Goal: Task Accomplishment & Management: Manage account settings

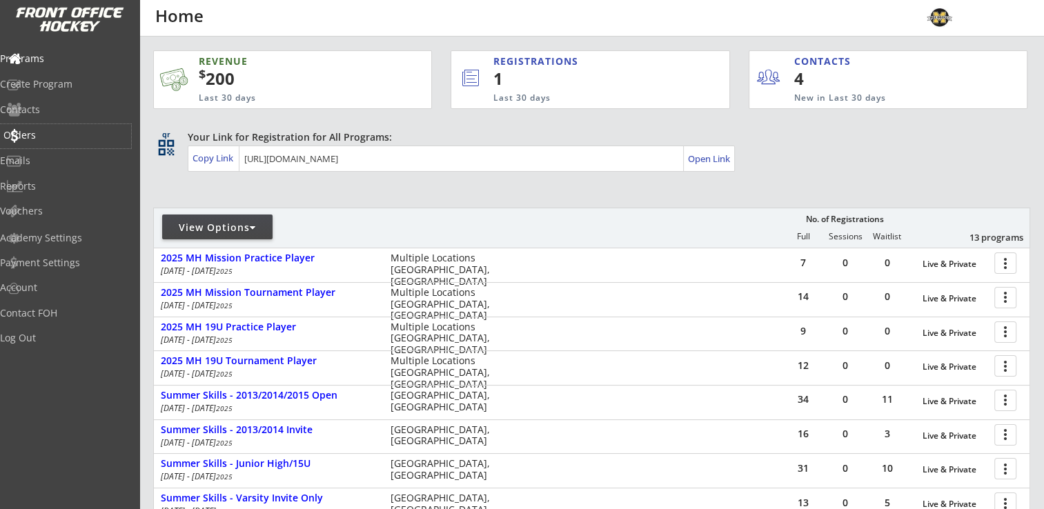
click at [43, 131] on div "Orders" at bounding box center [65, 135] width 124 height 10
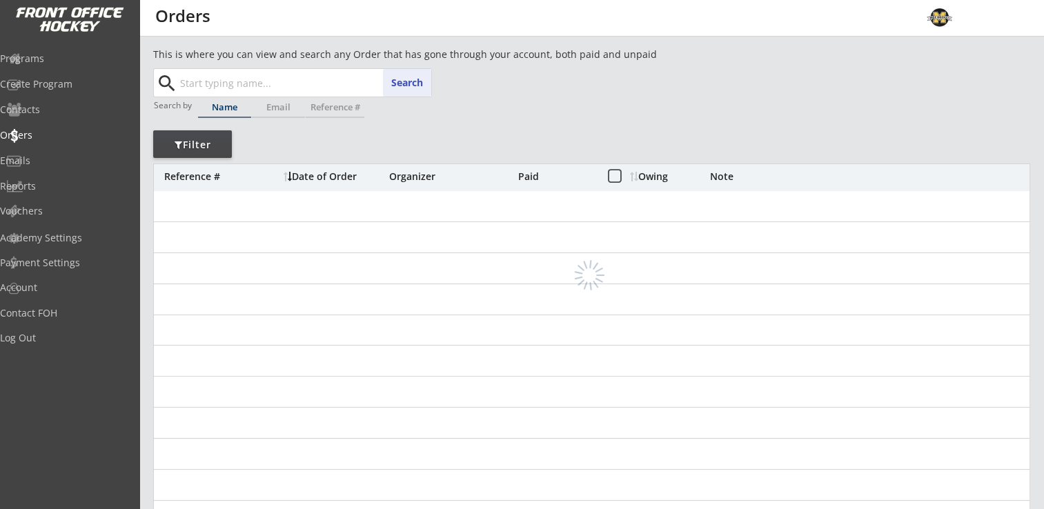
click at [261, 84] on input "text" at bounding box center [304, 83] width 254 height 28
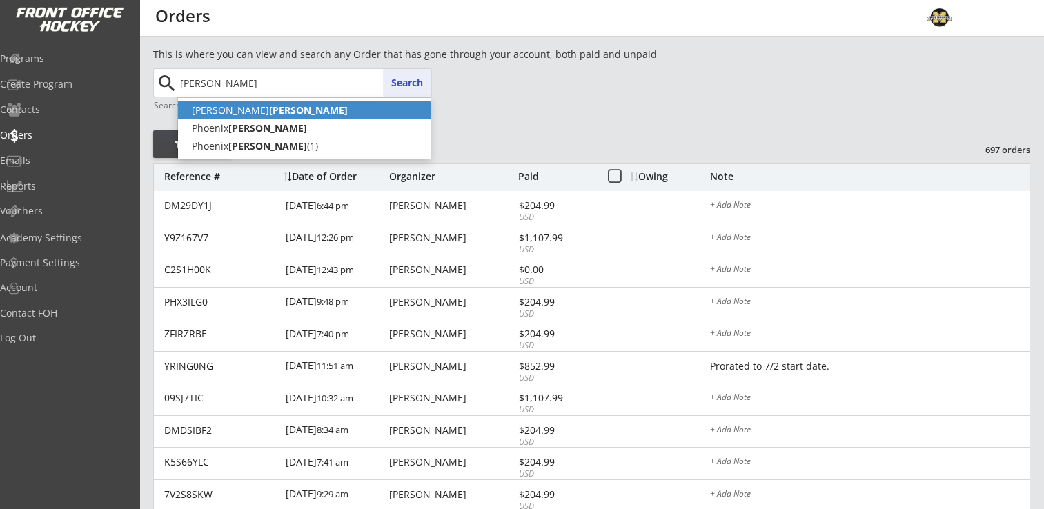
click at [269, 106] on strong "[PERSON_NAME]" at bounding box center [308, 109] width 79 height 13
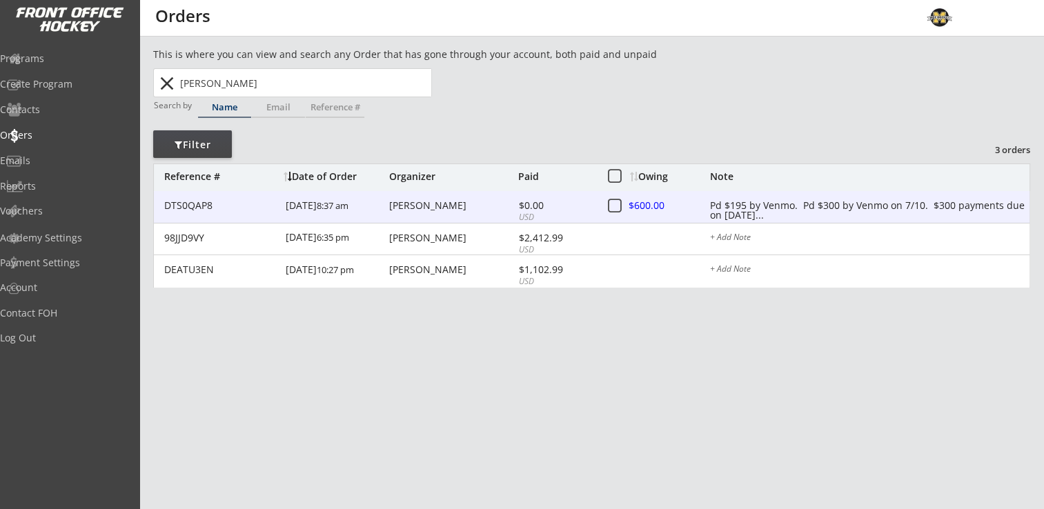
type input "[PERSON_NAME]"
click at [744, 207] on div "Pd $195 by Venmo. Pd $300 by Venmo on 7/10. $300 payments due on [DATE]..." at bounding box center [869, 206] width 319 height 11
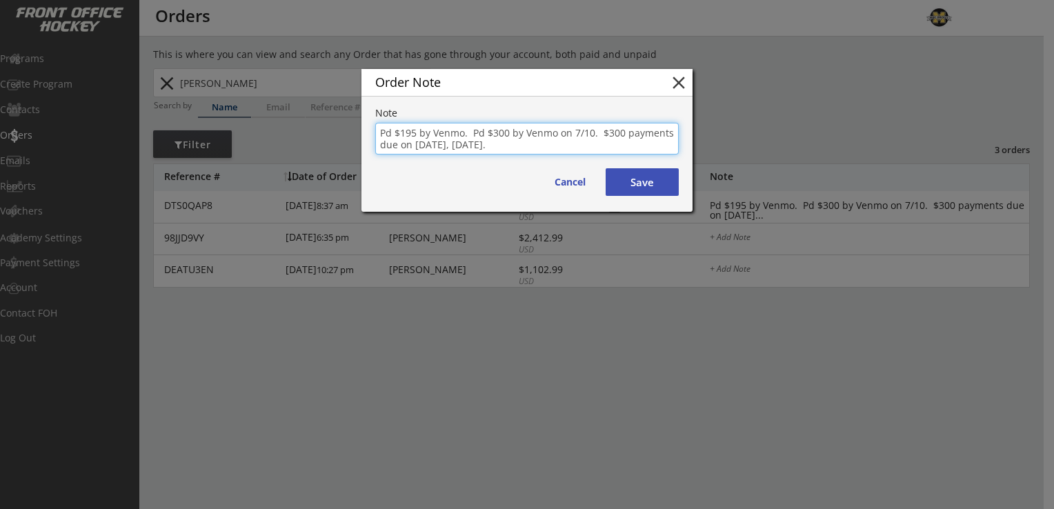
drag, startPoint x: 459, startPoint y: 146, endPoint x: 401, endPoint y: 143, distance: 57.3
click at [401, 143] on textarea "Pd $195 by Venmo. Pd $300 by Venmo on 7/10. $300 payments due on [DATE], [DATE]." at bounding box center [526, 139] width 303 height 32
click at [599, 130] on textarea "Pd $195 by Venmo. Pd $300 by Venmo on 7/10. $300 payments due [DATE]." at bounding box center [526, 139] width 303 height 32
click at [670, 137] on textarea "Pd $195 by Venmo. Pd $300 by Venmo on 7/10. $300 payments due [DATE]." at bounding box center [526, 139] width 303 height 32
click at [601, 131] on textarea "Pd $195 by Venmo. Pd $300 by Venmo on 7/10. $300 payment due [DATE]." at bounding box center [526, 139] width 303 height 32
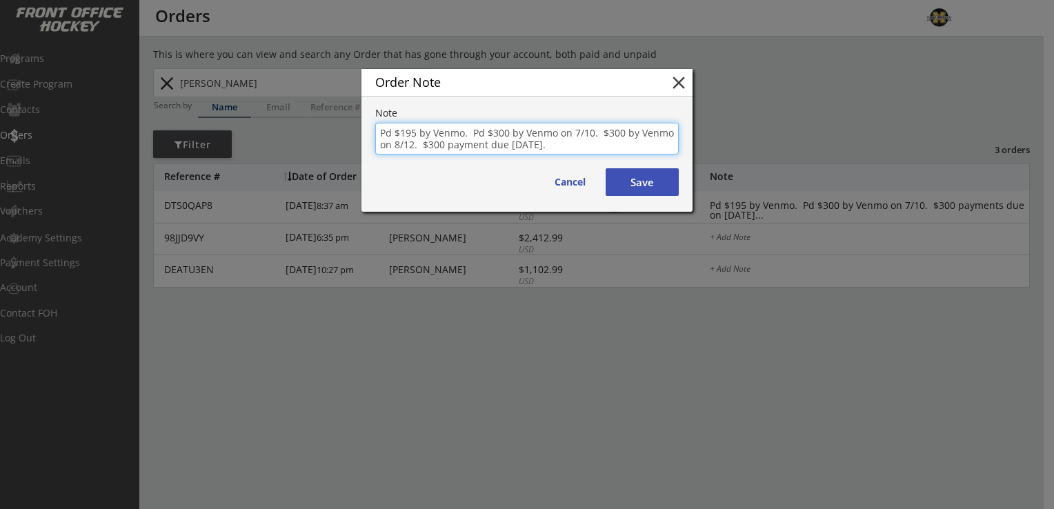
type textarea "Pd $195 by Venmo. Pd $300 by Venmo on 7/10. $300 by Venmo on 8/12. $300 payment…"
click at [655, 187] on button "Save" at bounding box center [642, 182] width 73 height 28
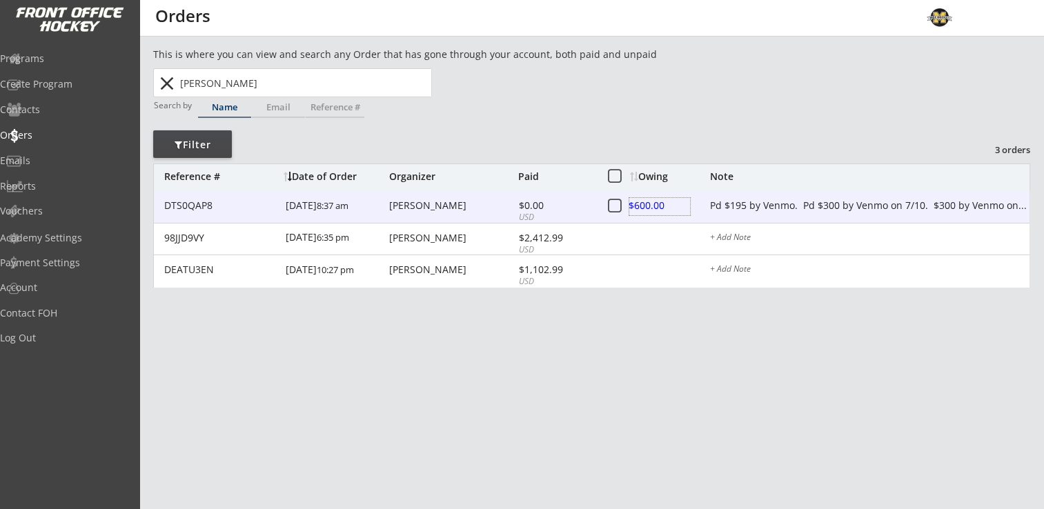
click at [644, 208] on div at bounding box center [659, 206] width 61 height 17
click at [446, 201] on div "[PERSON_NAME]" at bounding box center [452, 206] width 126 height 10
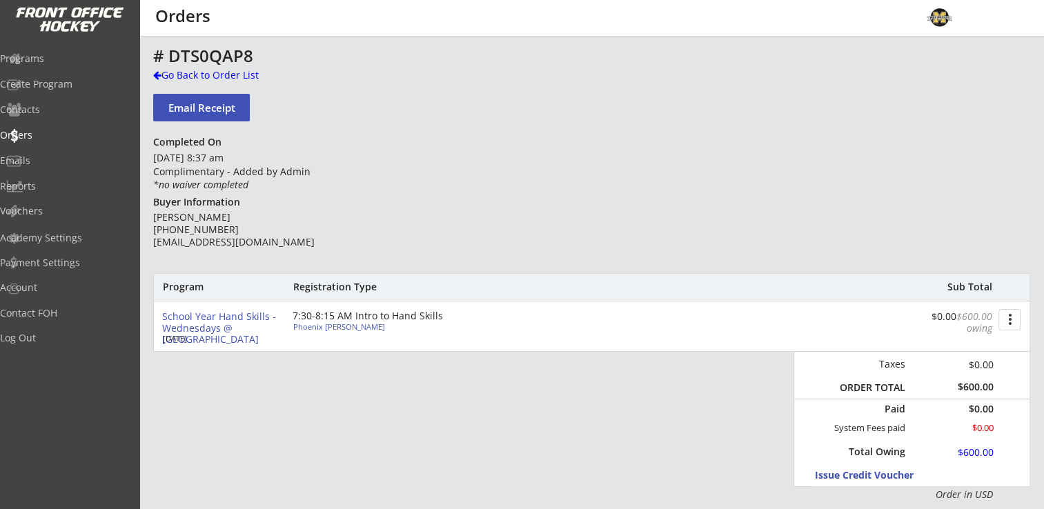
click at [1007, 324] on button "more_vert" at bounding box center [1009, 319] width 22 height 21
click at [974, 346] on div "Change Owing" at bounding box center [957, 345] width 99 height 10
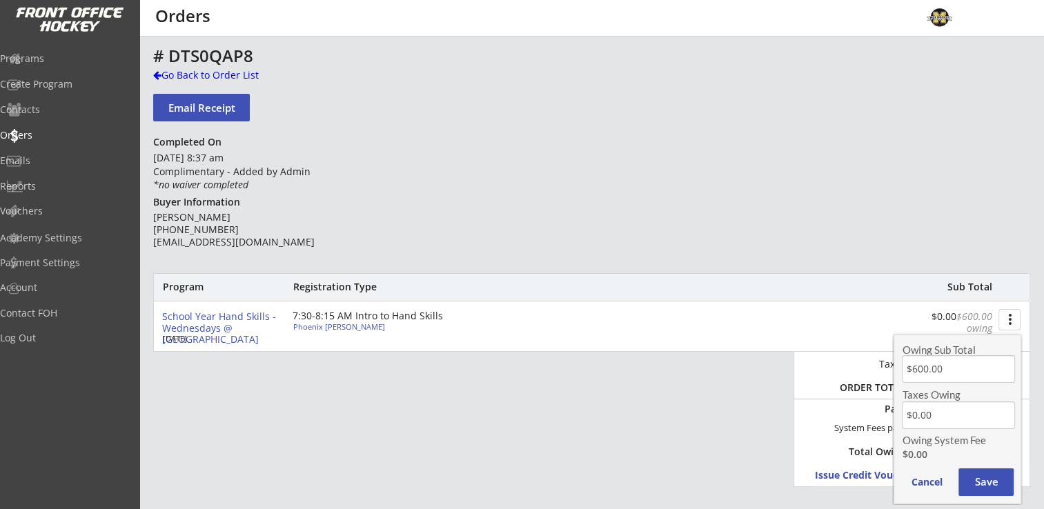
click at [945, 366] on input "input" at bounding box center [958, 369] width 112 height 28
type input "$300.00"
click at [999, 484] on button "Save" at bounding box center [985, 482] width 55 height 28
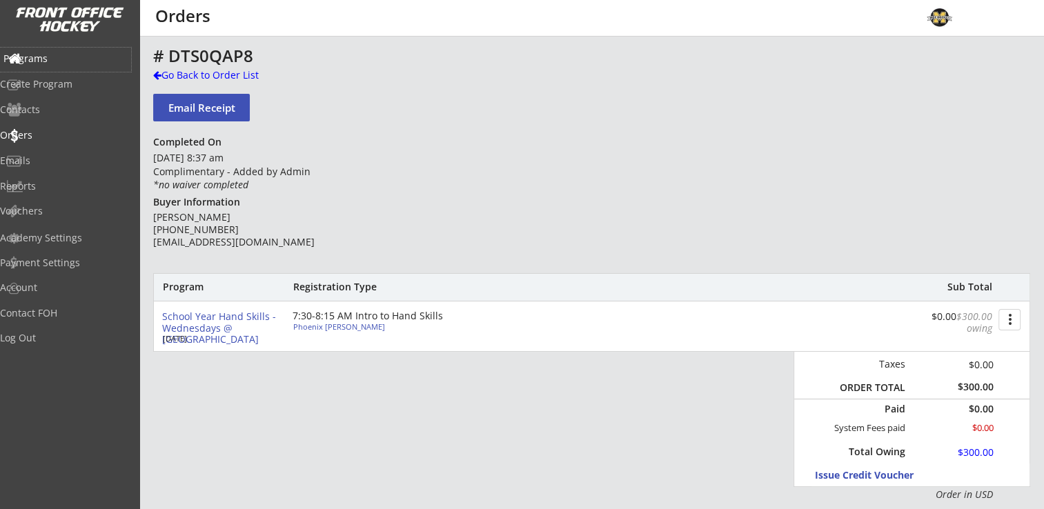
click at [68, 57] on div "Programs" at bounding box center [65, 59] width 124 height 10
